Goal: Obtain resource: Obtain resource

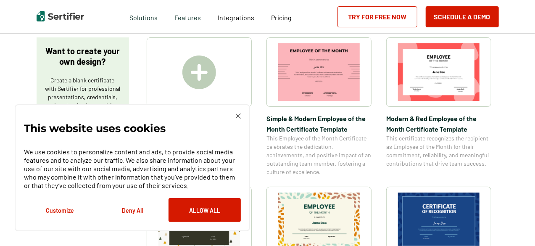
scroll to position [150, 0]
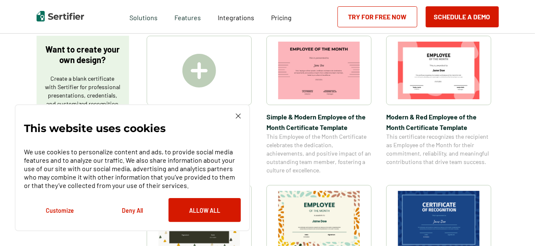
click at [129, 214] on button "Deny All" at bounding box center [132, 210] width 72 height 24
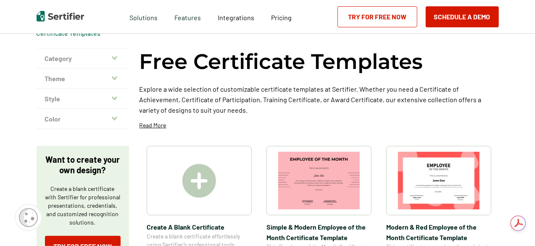
scroll to position [0, 0]
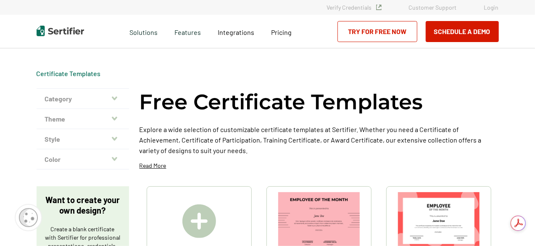
click at [73, 103] on button "Category" at bounding box center [83, 99] width 92 height 20
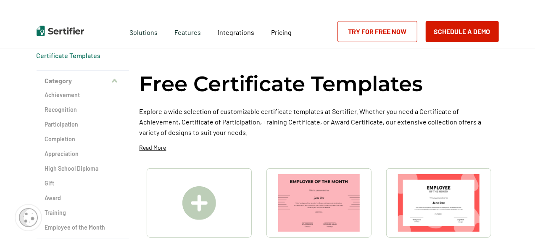
scroll to position [20, 0]
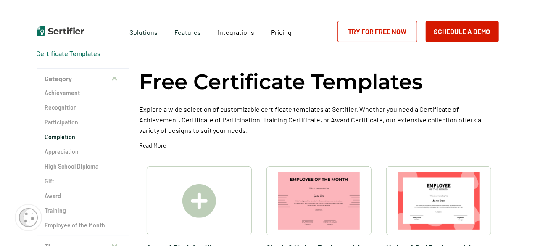
click at [56, 139] on h2 "Completion" at bounding box center [83, 137] width 76 height 8
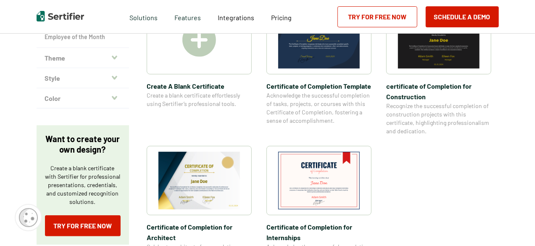
scroll to position [207, 0]
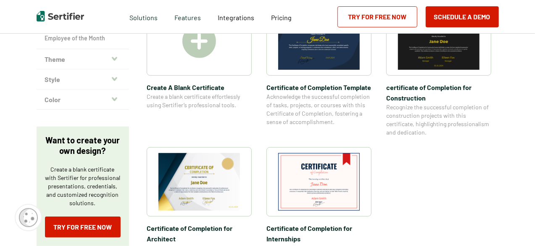
click at [299, 60] on img at bounding box center [318, 41] width 81 height 58
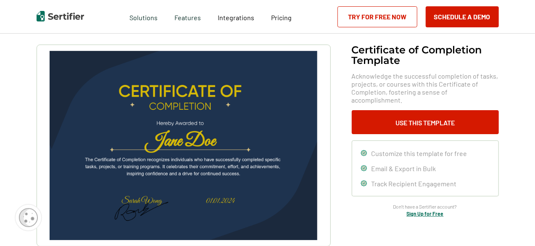
scroll to position [43, 0]
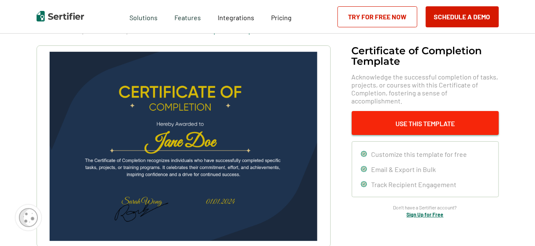
click at [379, 117] on button "Use This Template" at bounding box center [424, 123] width 147 height 24
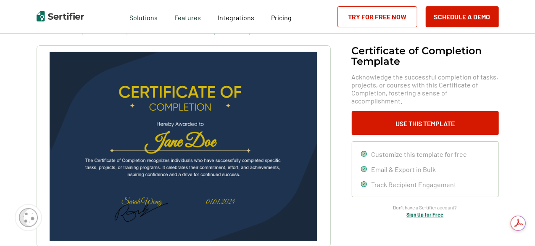
scroll to position [0, 0]
